Goal: Information Seeking & Learning: Learn about a topic

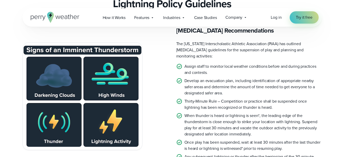
scroll to position [1019, 0]
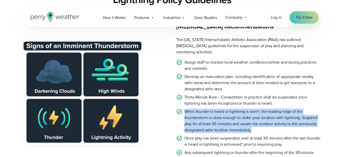
drag, startPoint x: 253, startPoint y: 135, endPoint x: 185, endPoint y: 118, distance: 70.7
click at [185, 118] on p "When thunder is heard or lightning is seen*, the leading edge of the thundersto…" at bounding box center [252, 120] width 137 height 25
copy p "When thunder is heard or lightning is seen*, the leading edge of the thundersto…"
